Goal: Transaction & Acquisition: Purchase product/service

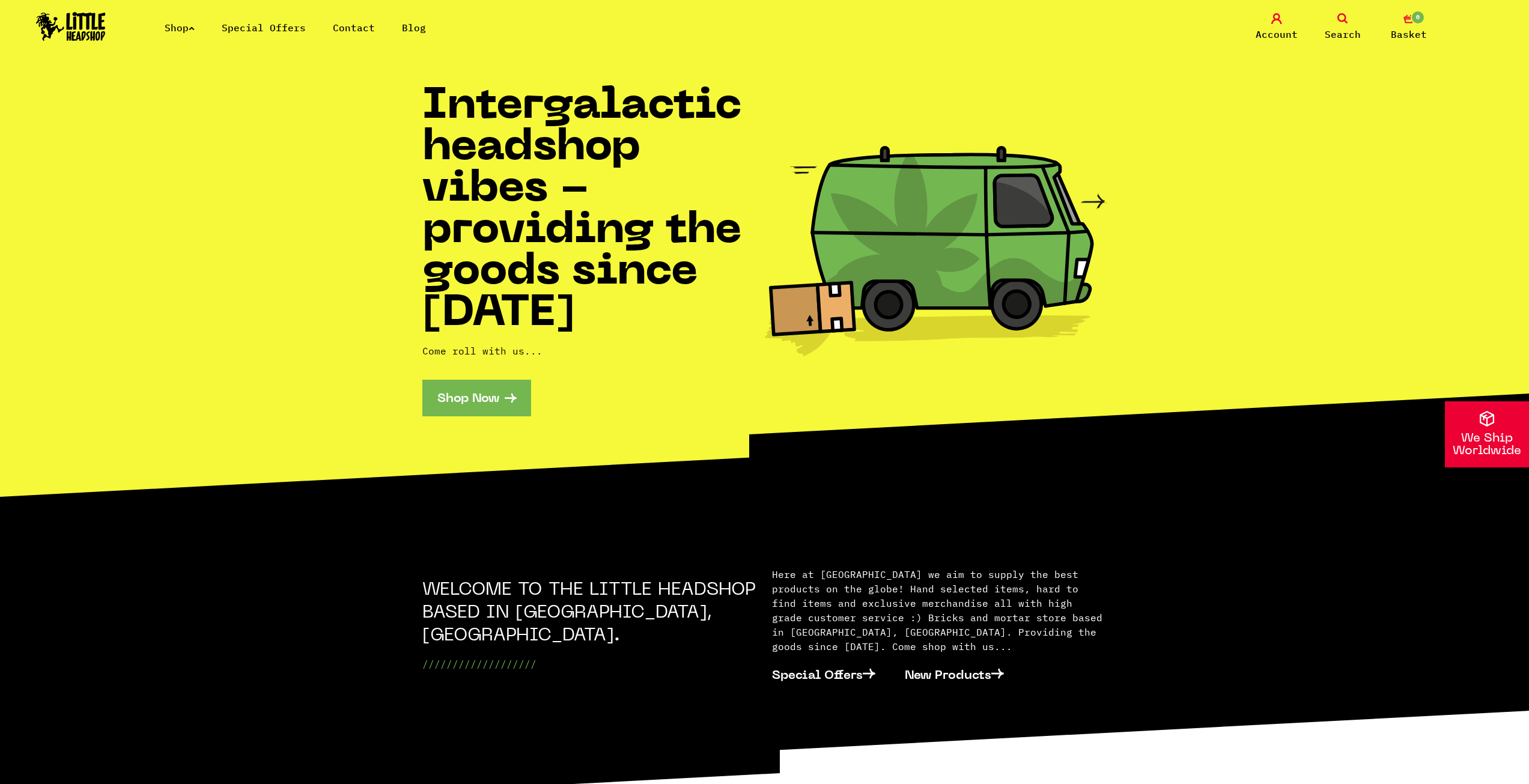
click at [465, 382] on link "Shop Now" at bounding box center [476, 397] width 109 height 36
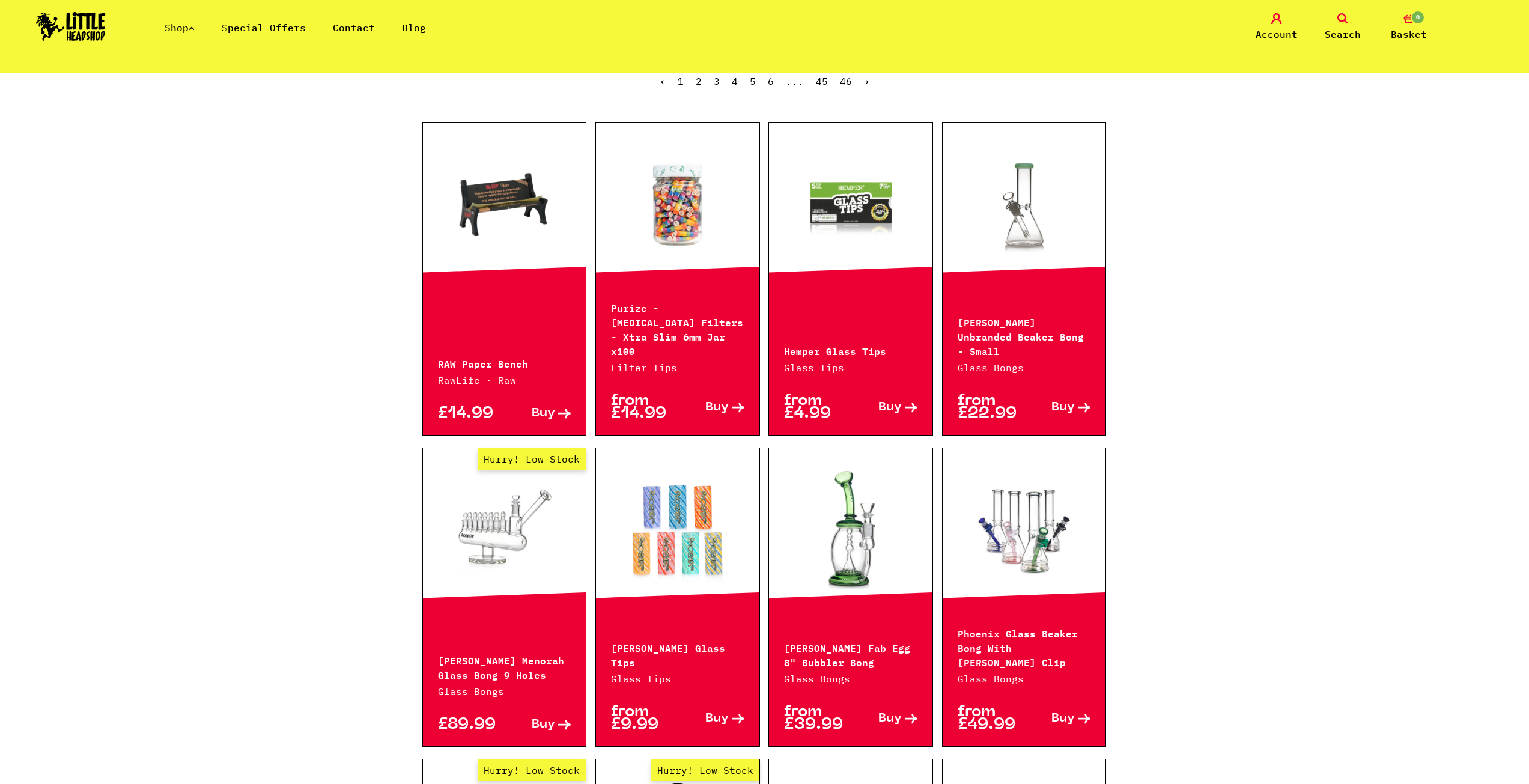
drag, startPoint x: 390, startPoint y: 289, endPoint x: 509, endPoint y: 0, distance: 312.5
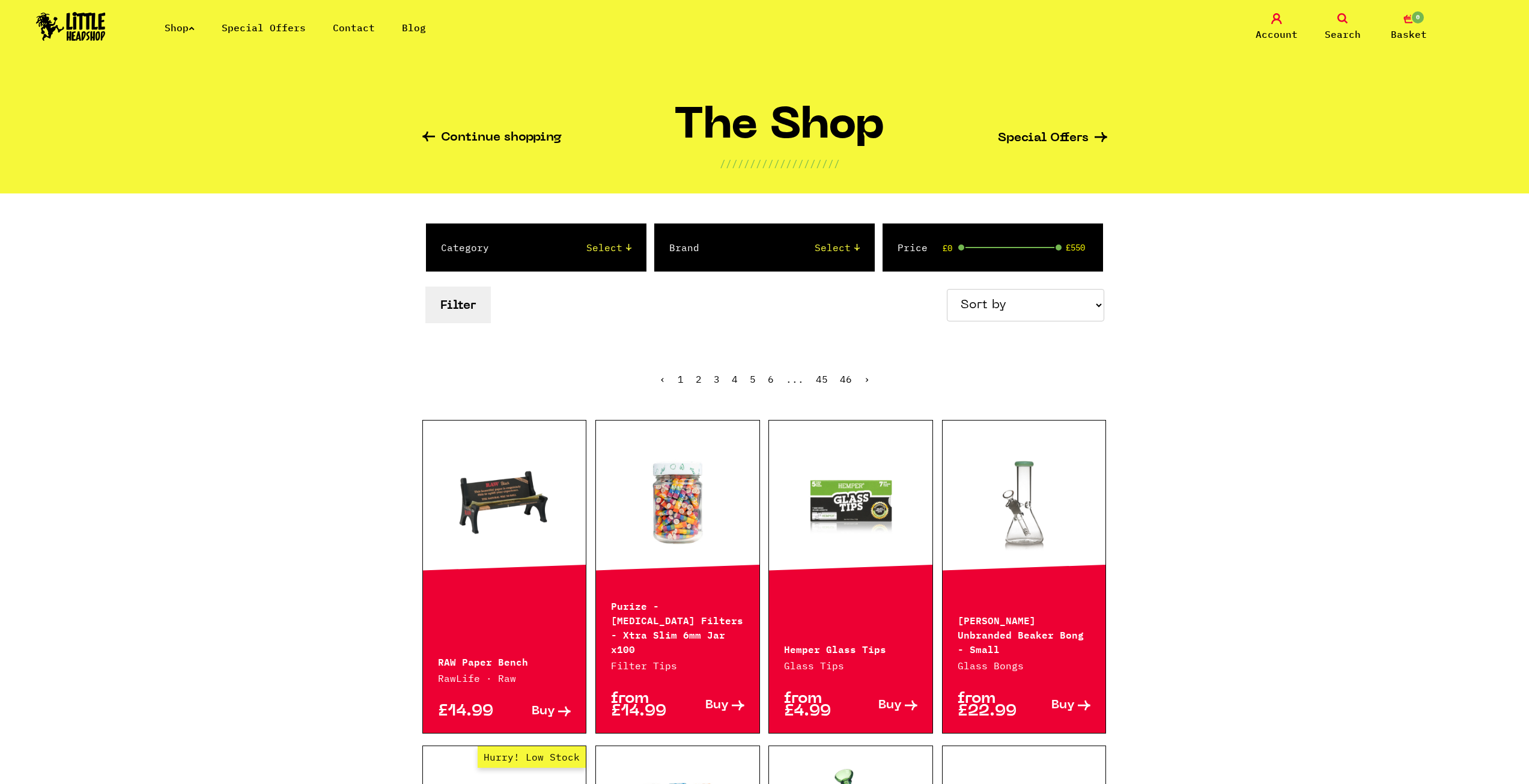
click at [179, 27] on link "Shop" at bounding box center [180, 28] width 30 height 12
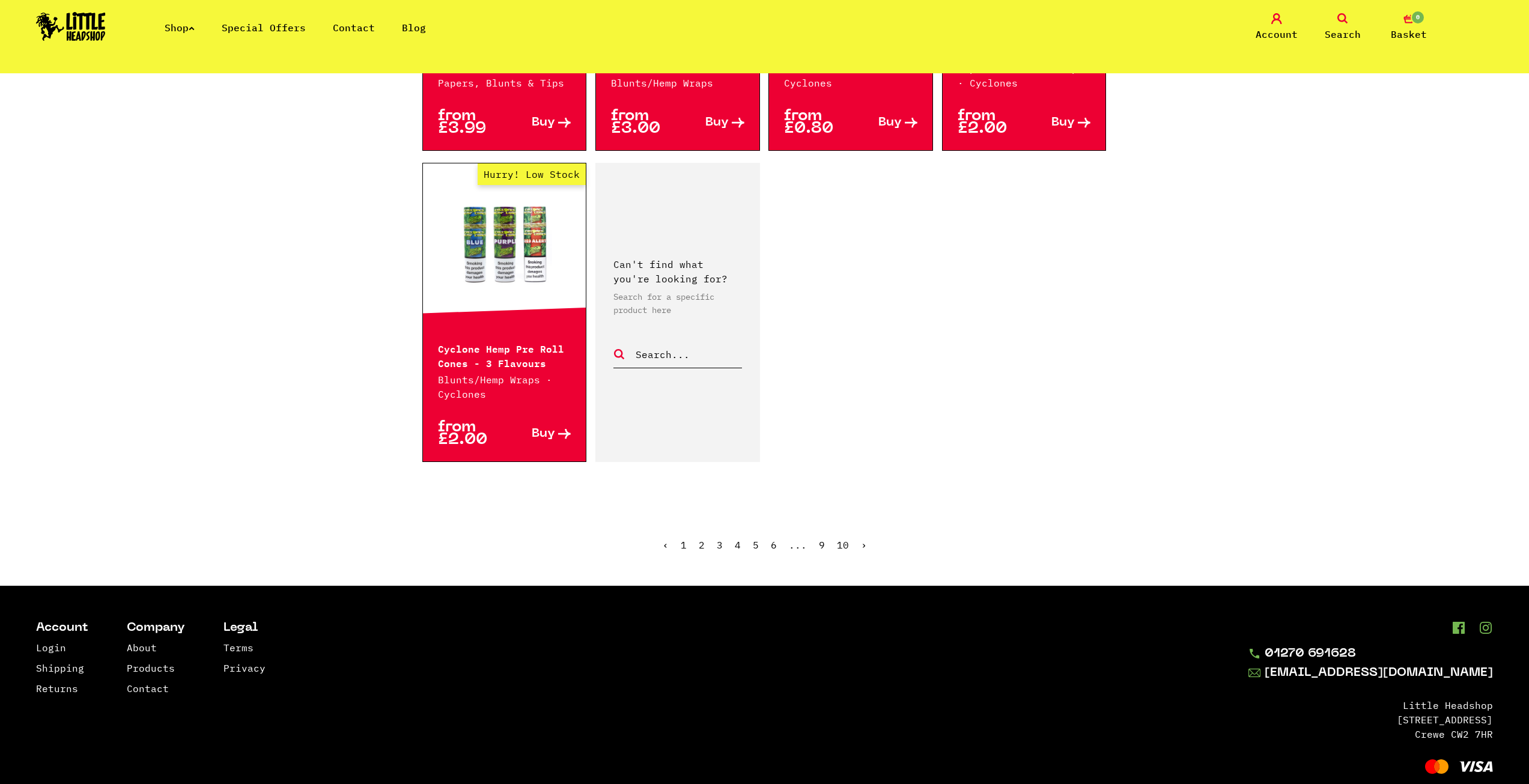
scroll to position [1917, 0]
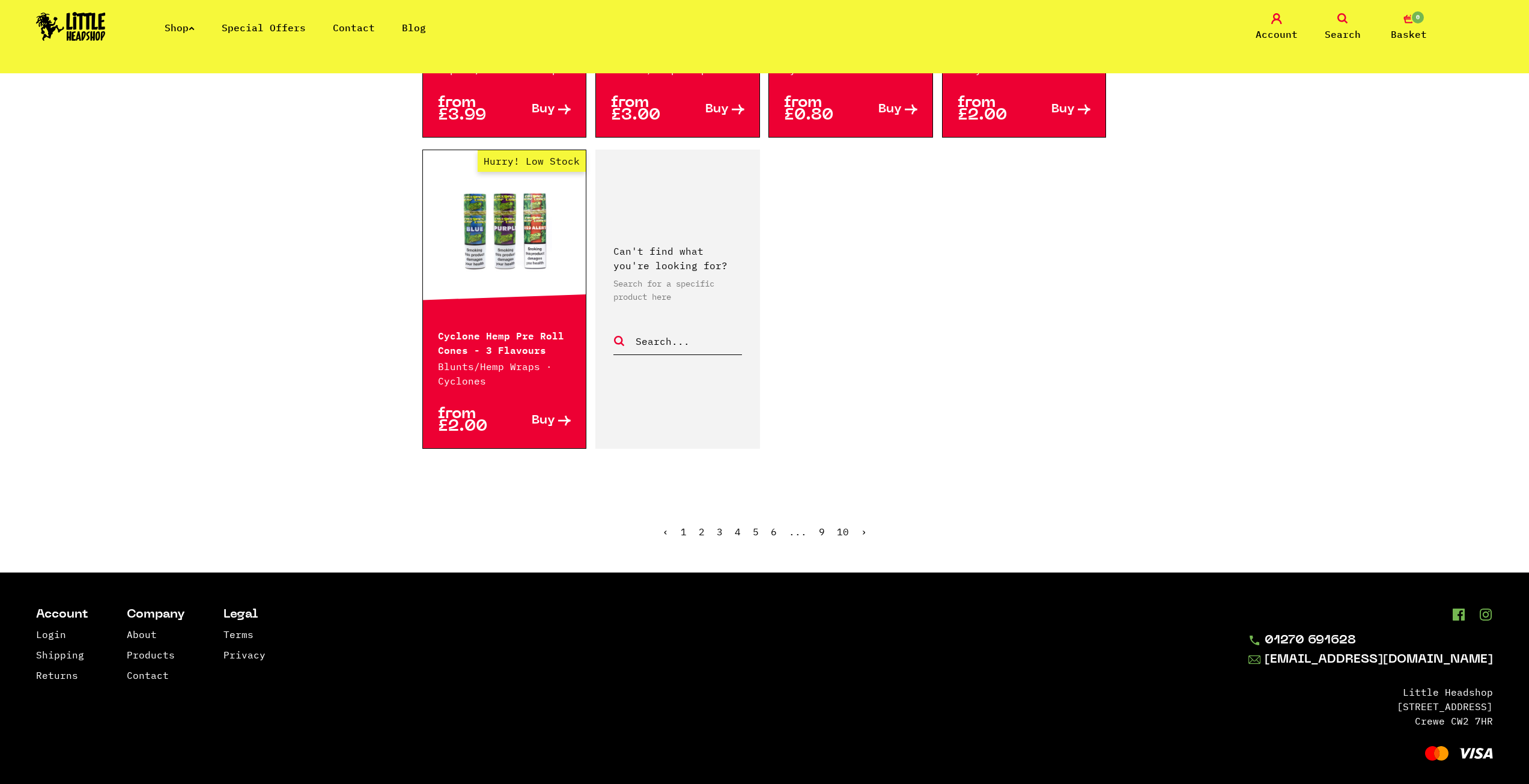
click at [705, 525] on link "2" at bounding box center [701, 531] width 6 height 12
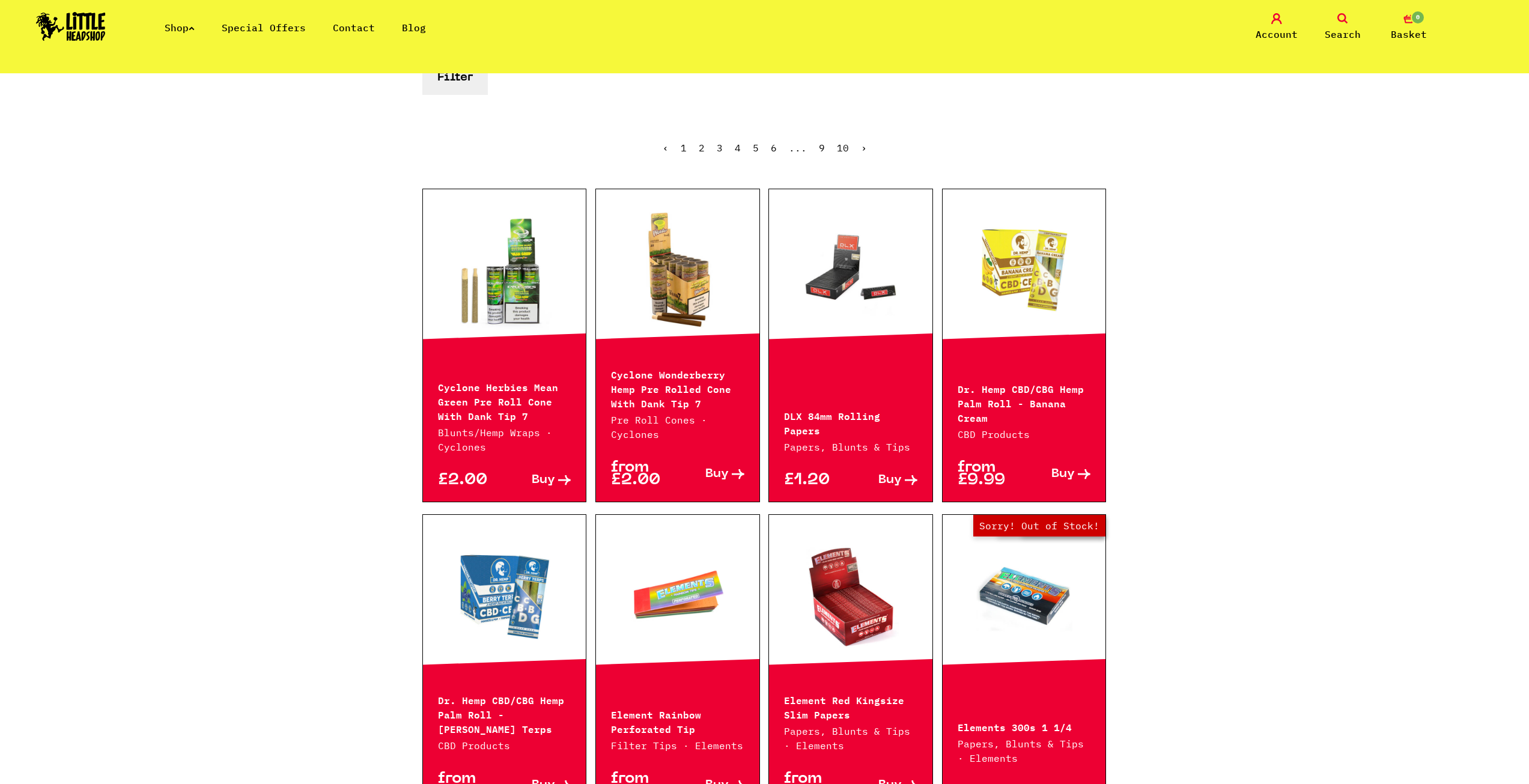
scroll to position [289, 0]
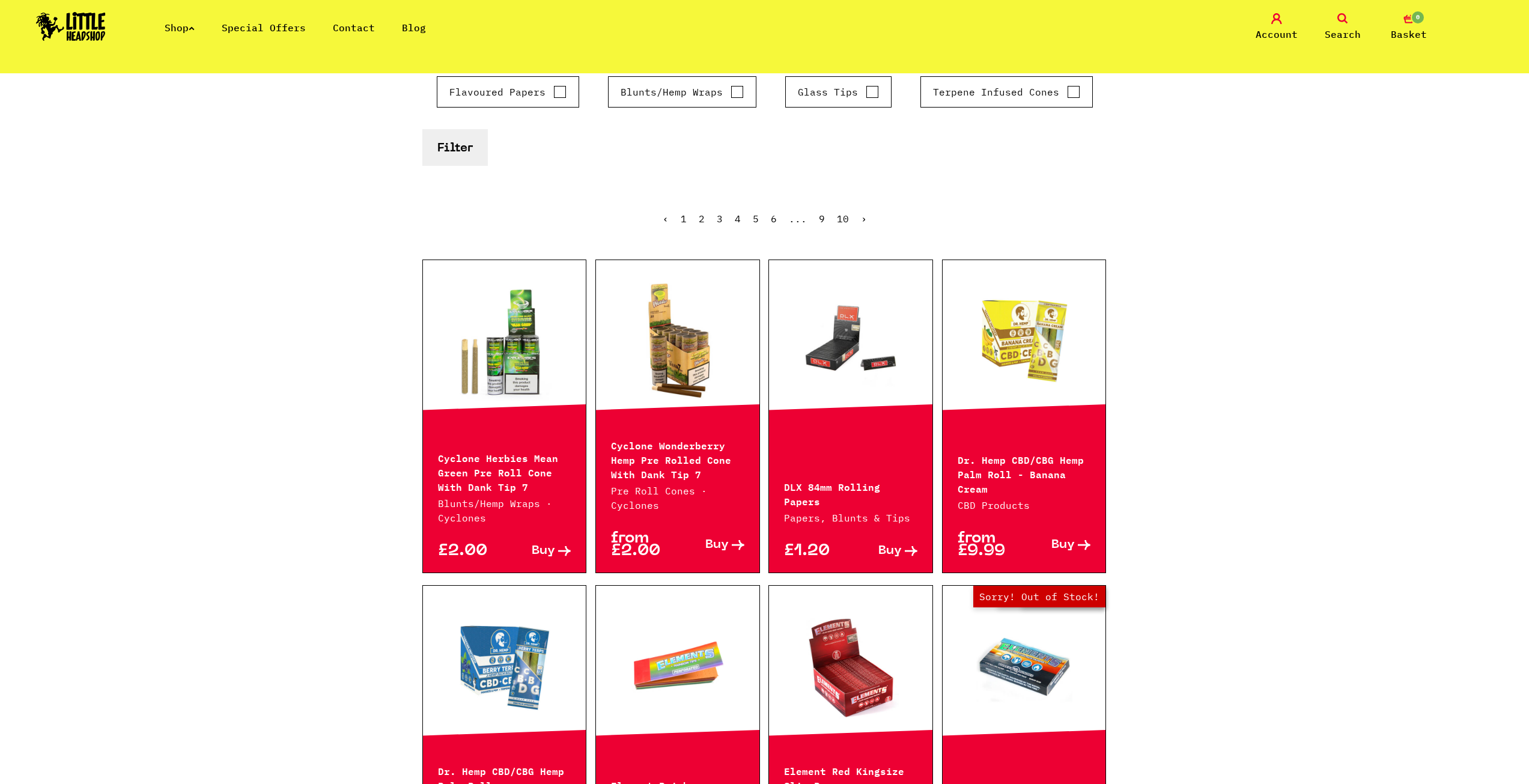
drag, startPoint x: 339, startPoint y: 434, endPoint x: 1041, endPoint y: 31, distance: 809.5
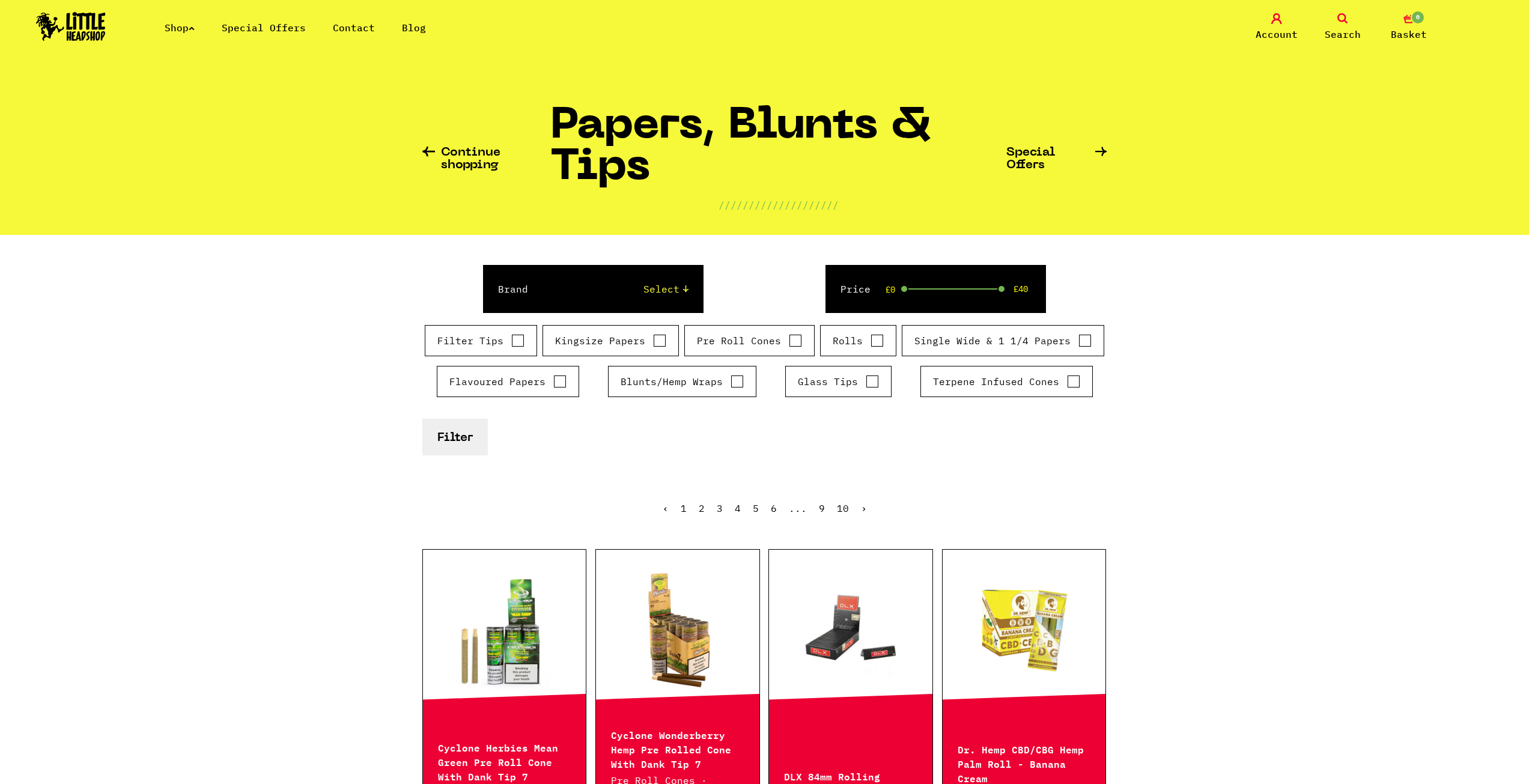
click at [1054, 170] on link "Special Offers" at bounding box center [1057, 159] width 101 height 25
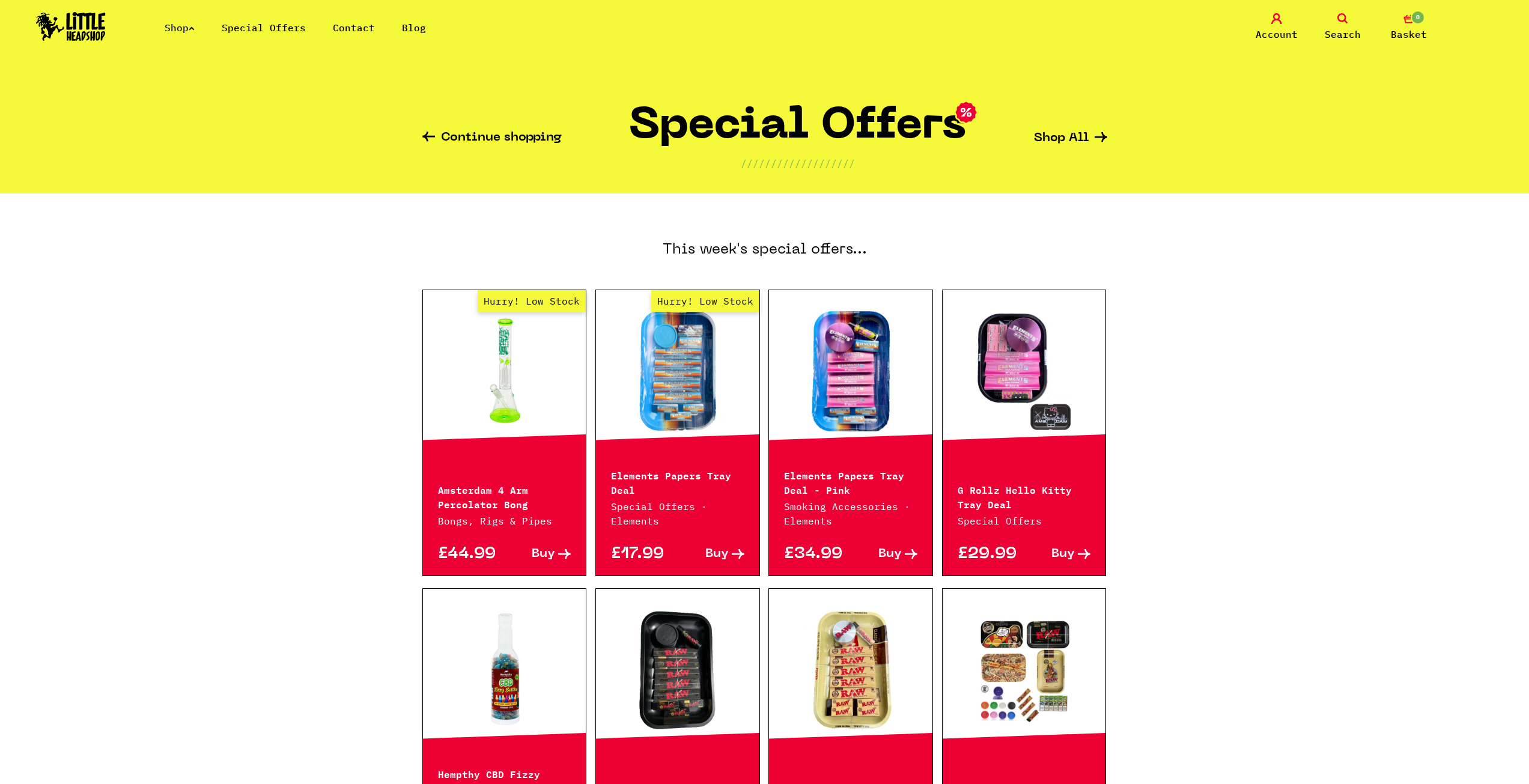
drag, startPoint x: 294, startPoint y: 458, endPoint x: 1426, endPoint y: 5, distance: 1219.3
click at [1349, 19] on link "Search" at bounding box center [1343, 27] width 60 height 28
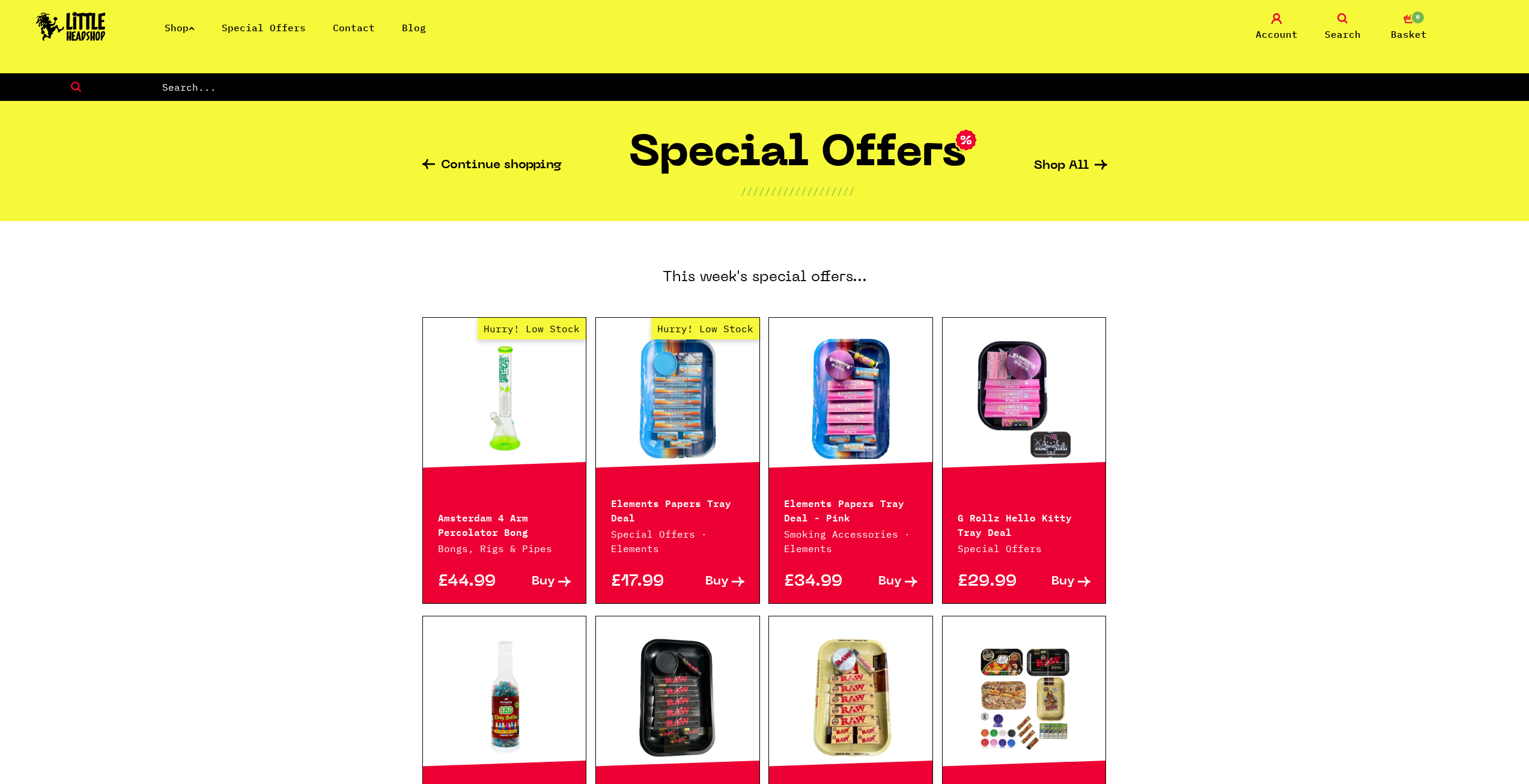
drag, startPoint x: 255, startPoint y: 96, endPoint x: 244, endPoint y: 92, distance: 11.7
click at [253, 95] on form at bounding box center [764, 87] width 1529 height 28
click at [225, 82] on input "text" at bounding box center [844, 87] width 1368 height 15
type input "1 1/4"
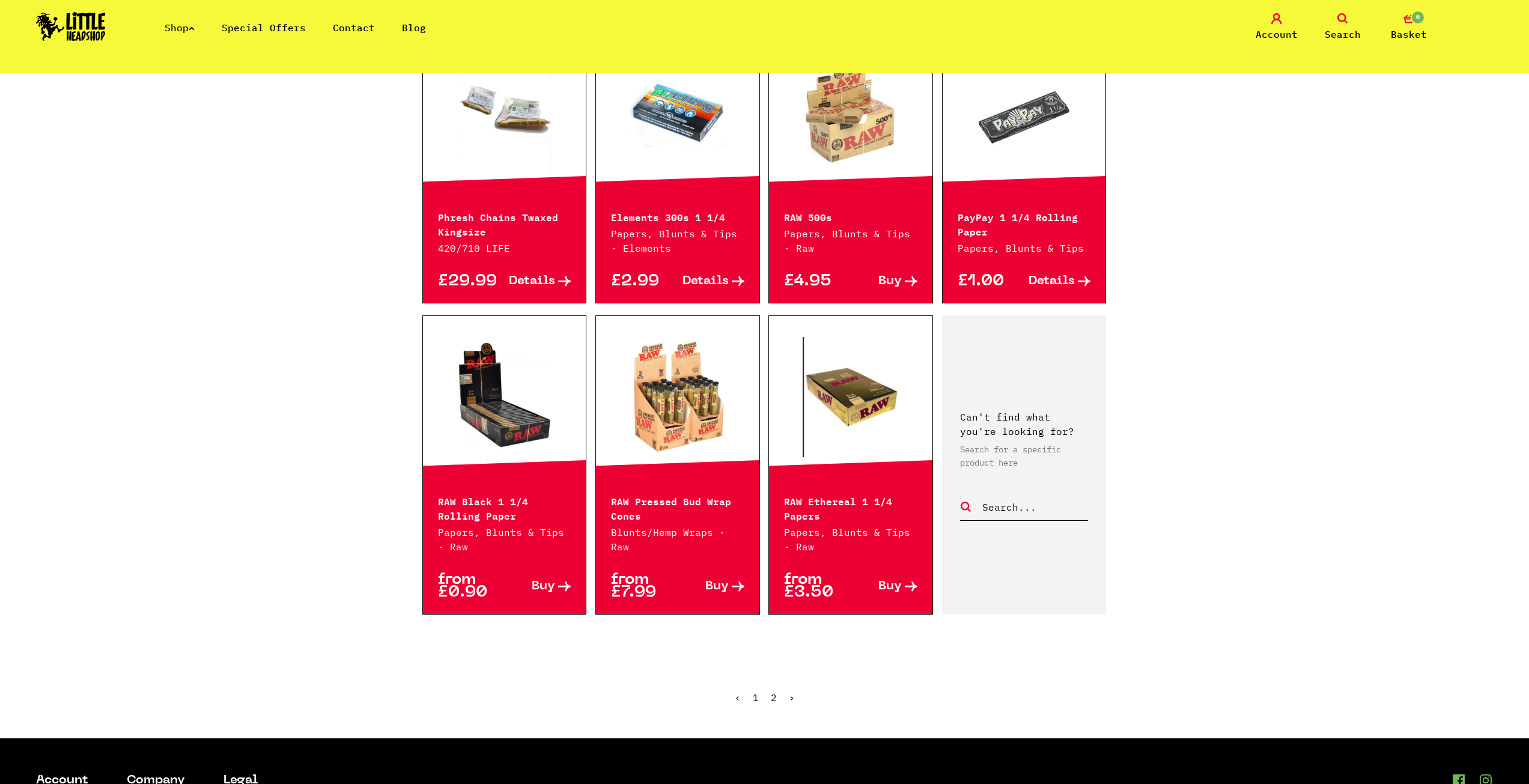
scroll to position [1021, 0]
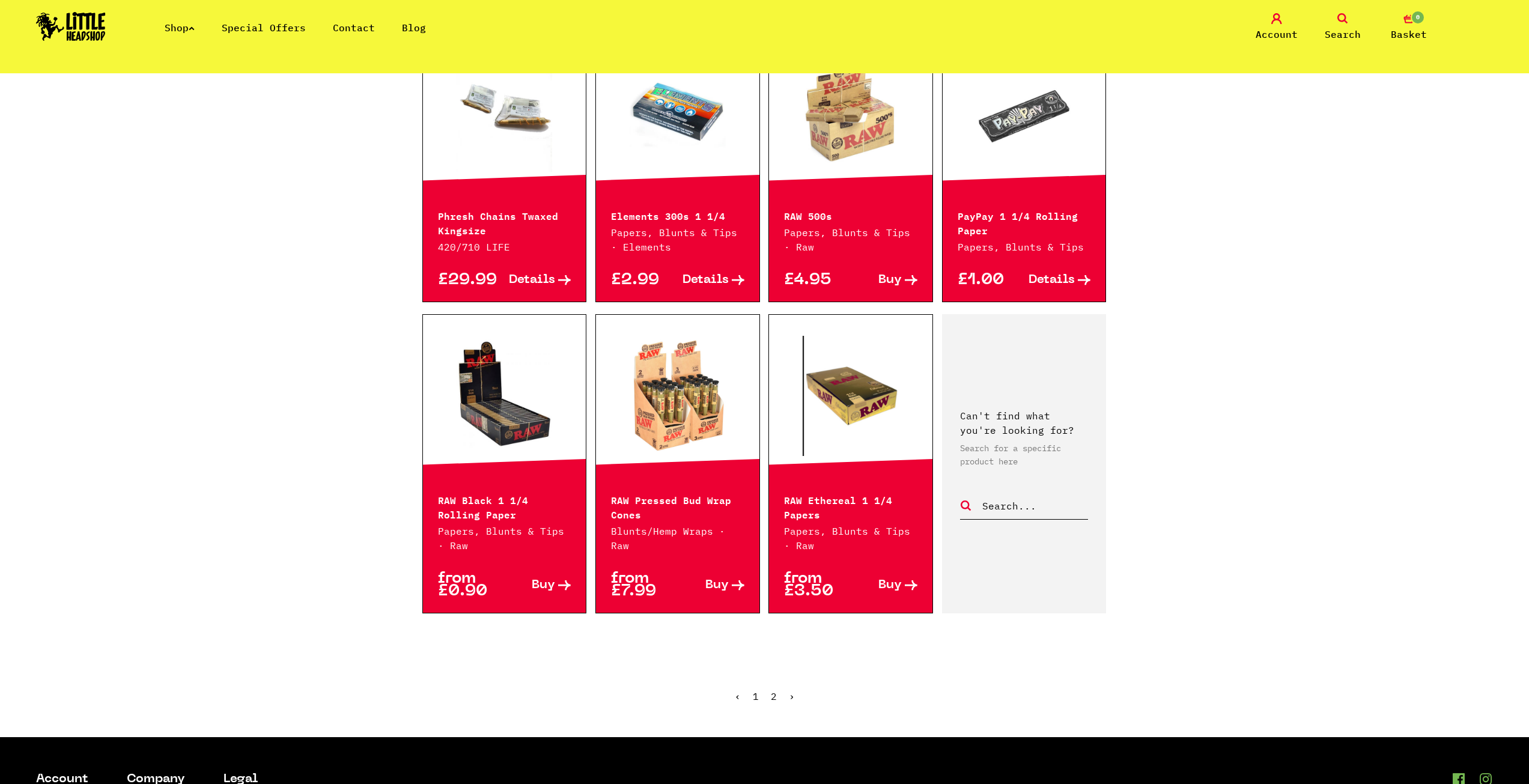
click at [783, 691] on ul "‹ 1 2 ›" at bounding box center [765, 705] width 685 height 52
click at [776, 695] on link "2" at bounding box center [773, 696] width 6 height 12
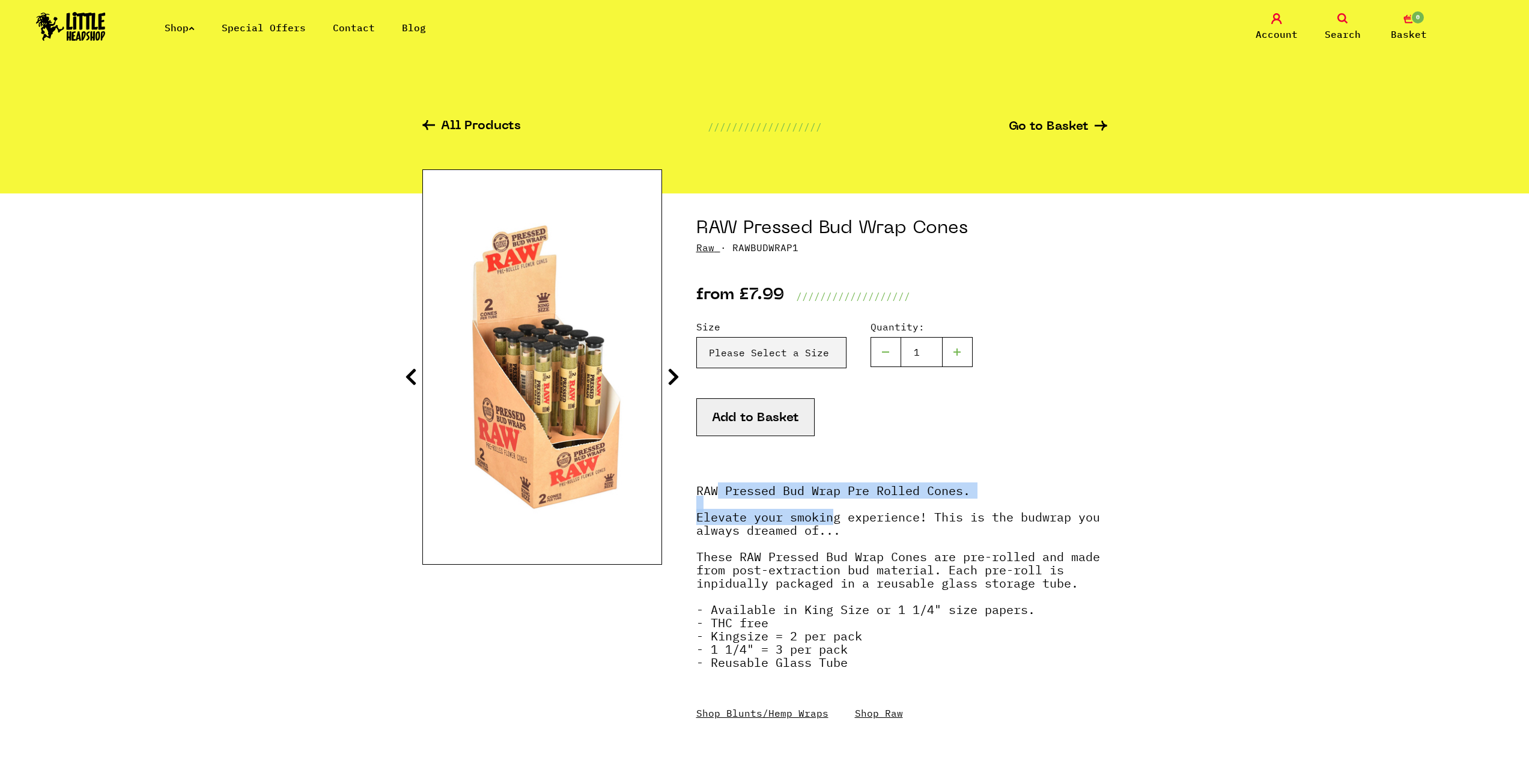
drag, startPoint x: 740, startPoint y: 500, endPoint x: 351, endPoint y: 127, distance: 538.9
click at [824, 512] on strong "RAW Pressed Bud Wrap Pre Rolled Cones. Elevate your smoking experience! This is…" at bounding box center [898, 576] width 404 height 188
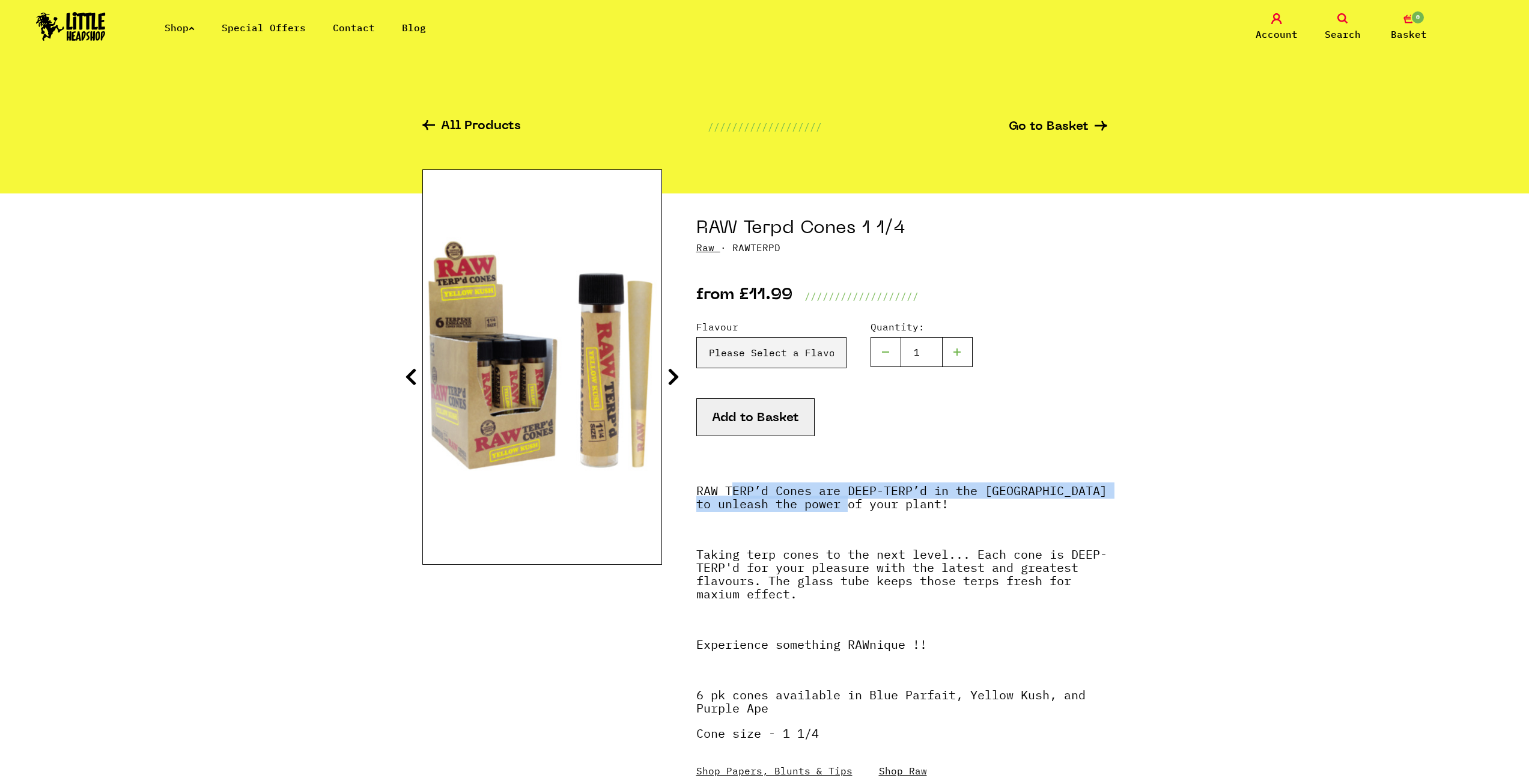
drag, startPoint x: 733, startPoint y: 494, endPoint x: 851, endPoint y: 502, distance: 118.3
click at [853, 505] on p "RAW TERP’d Cones are DEEP-TERP’d in the United States to unleash the power of y…" at bounding box center [902, 502] width 411 height 38
click at [792, 359] on select "Please Select a Flavour Yellow Kush - £11.99 Purple Ape - £11.99 Blue Parfait -…" at bounding box center [772, 352] width 151 height 31
click at [864, 504] on p "RAW TERP’d Cones are DEEP-TERP’d in the United States to unleash the power of y…" at bounding box center [902, 502] width 411 height 38
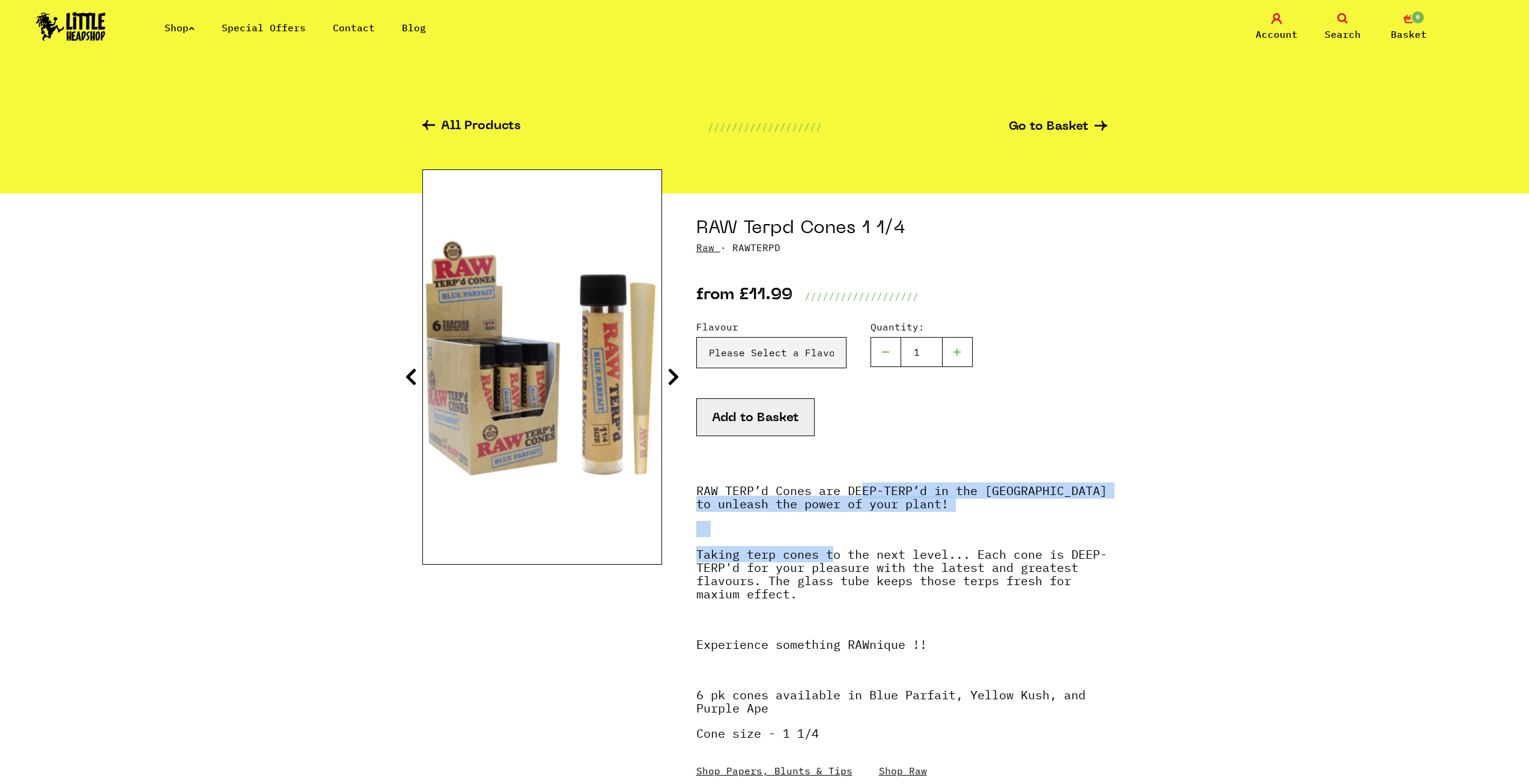
drag, startPoint x: 938, startPoint y: 494, endPoint x: 803, endPoint y: 599, distance: 171.0
click at [832, 562] on div "RAW TERP’d Cones are DEEP-TERP’d in the United States to unleash the power of y…" at bounding box center [902, 624] width 411 height 305
